Goal: Task Accomplishment & Management: Complete application form

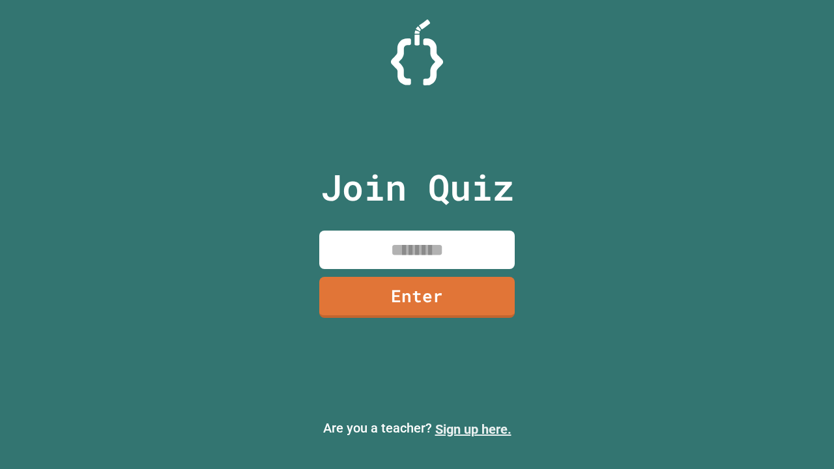
click at [473, 429] on link "Sign up here." at bounding box center [473, 430] width 76 height 16
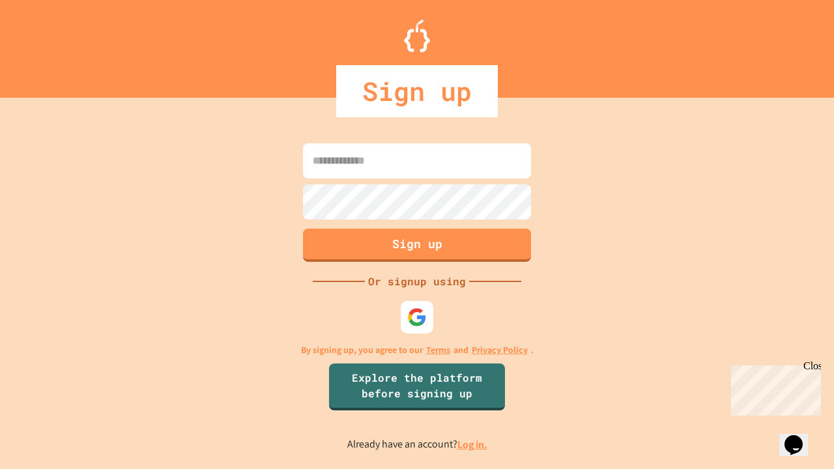
click at [473, 444] on link "Log in." at bounding box center [472, 445] width 30 height 14
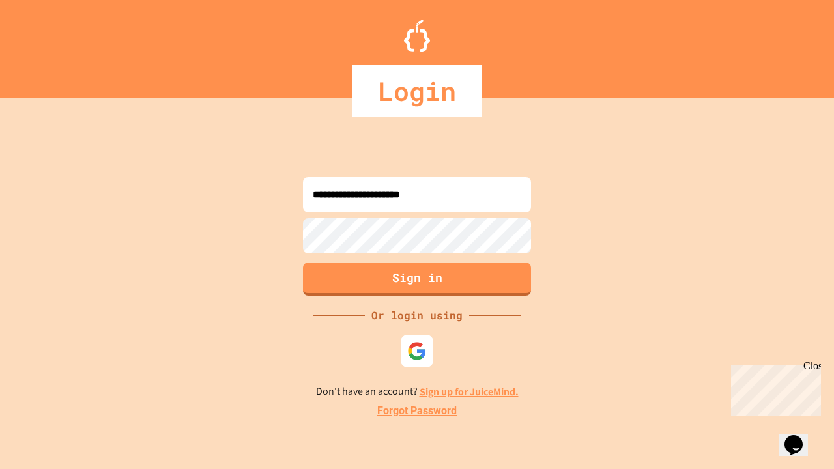
type input "**********"
